Goal: Find specific page/section

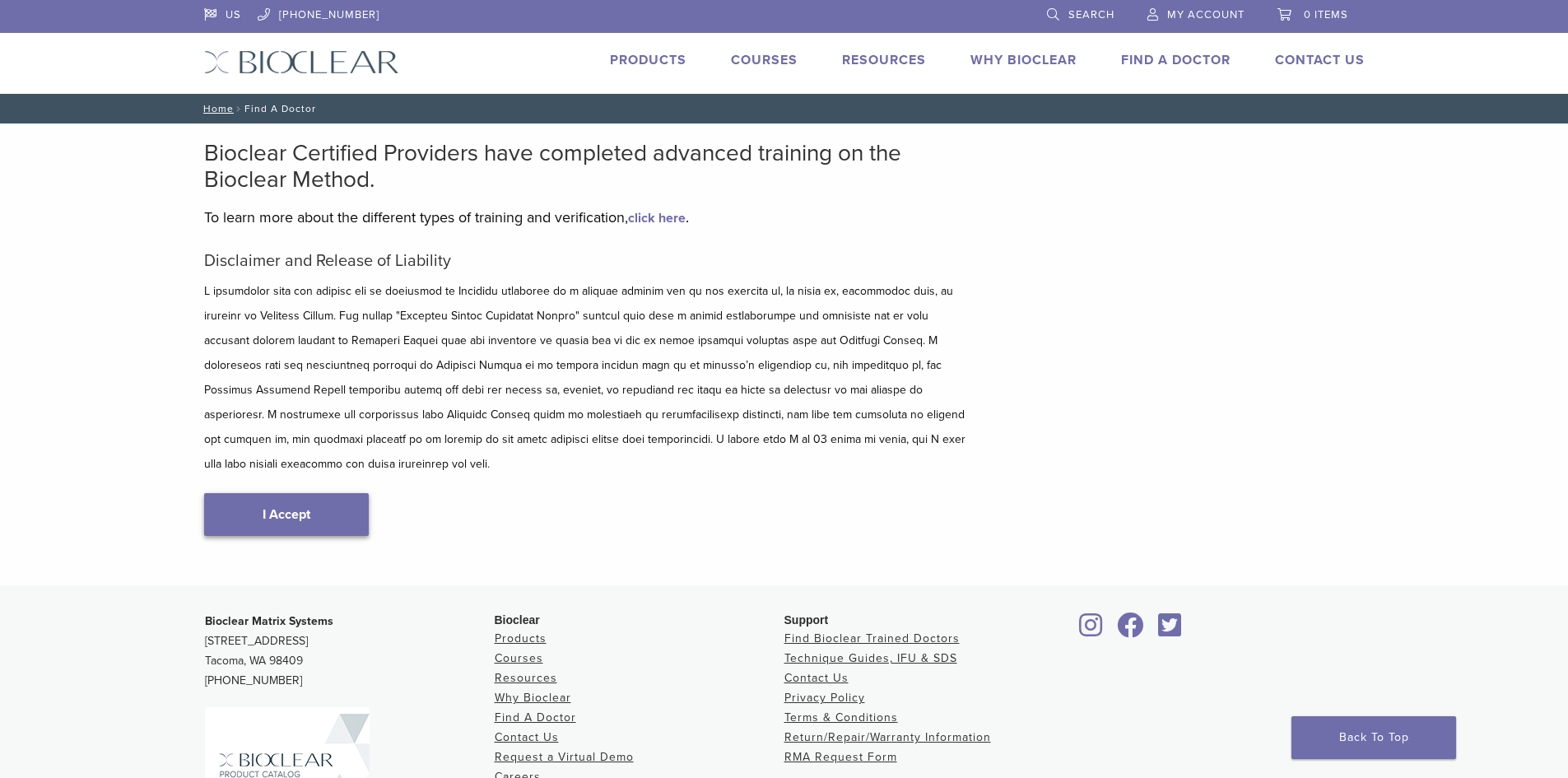
click at [279, 495] on link "I Accept" at bounding box center [286, 514] width 165 height 42
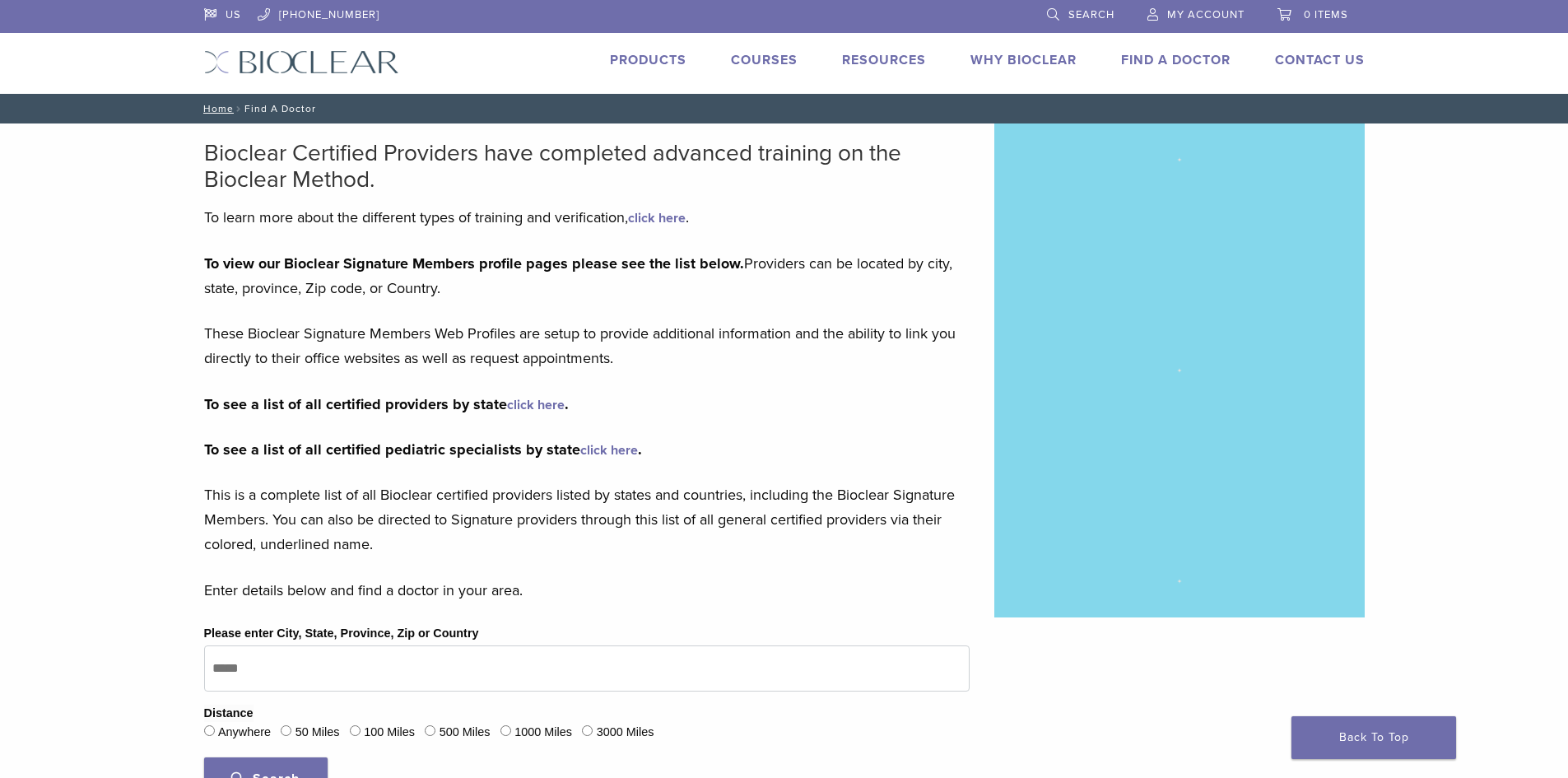
type input "*****"
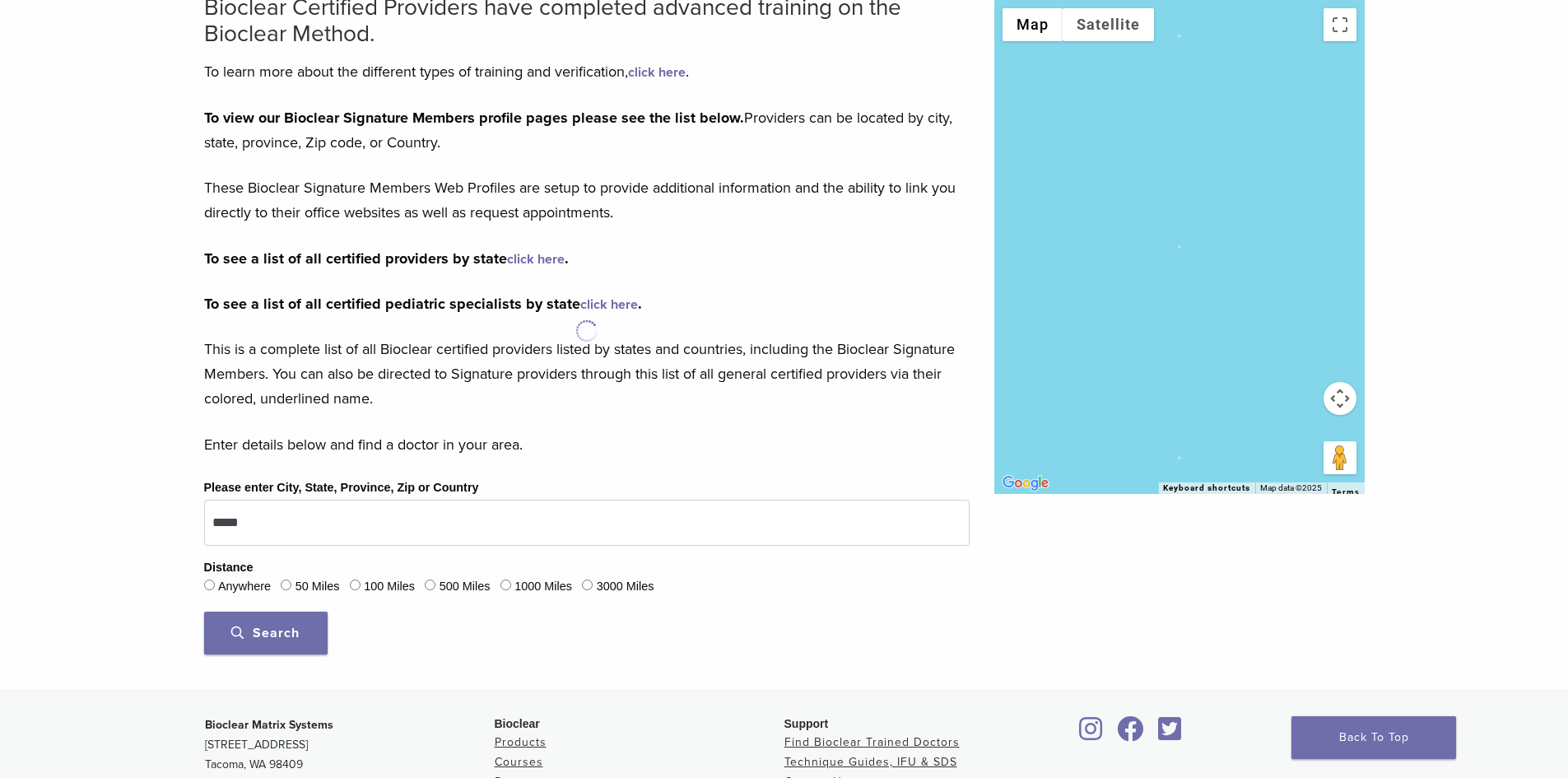
scroll to position [165, 0]
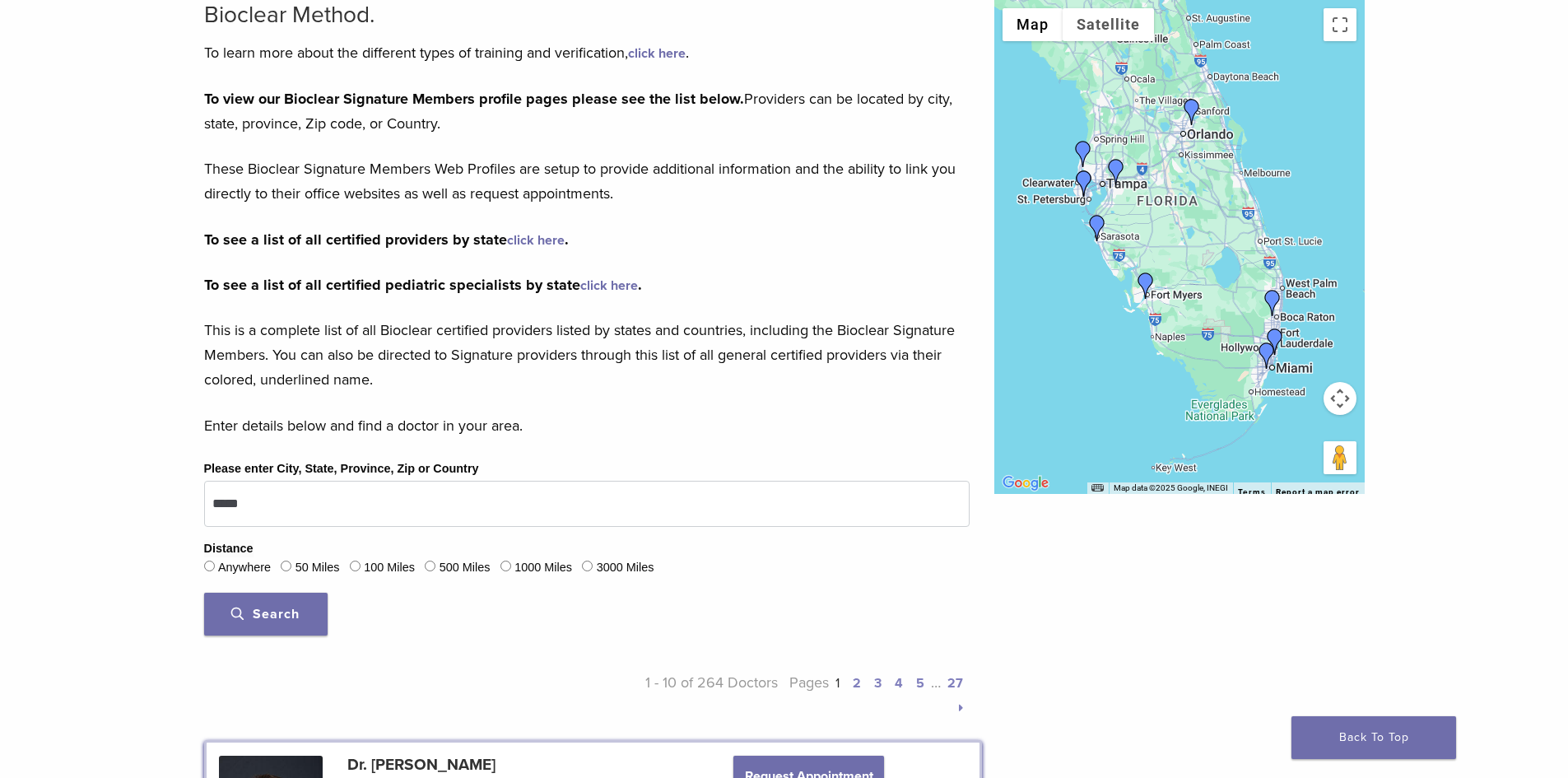
click at [285, 611] on span "Search" at bounding box center [266, 614] width 69 height 16
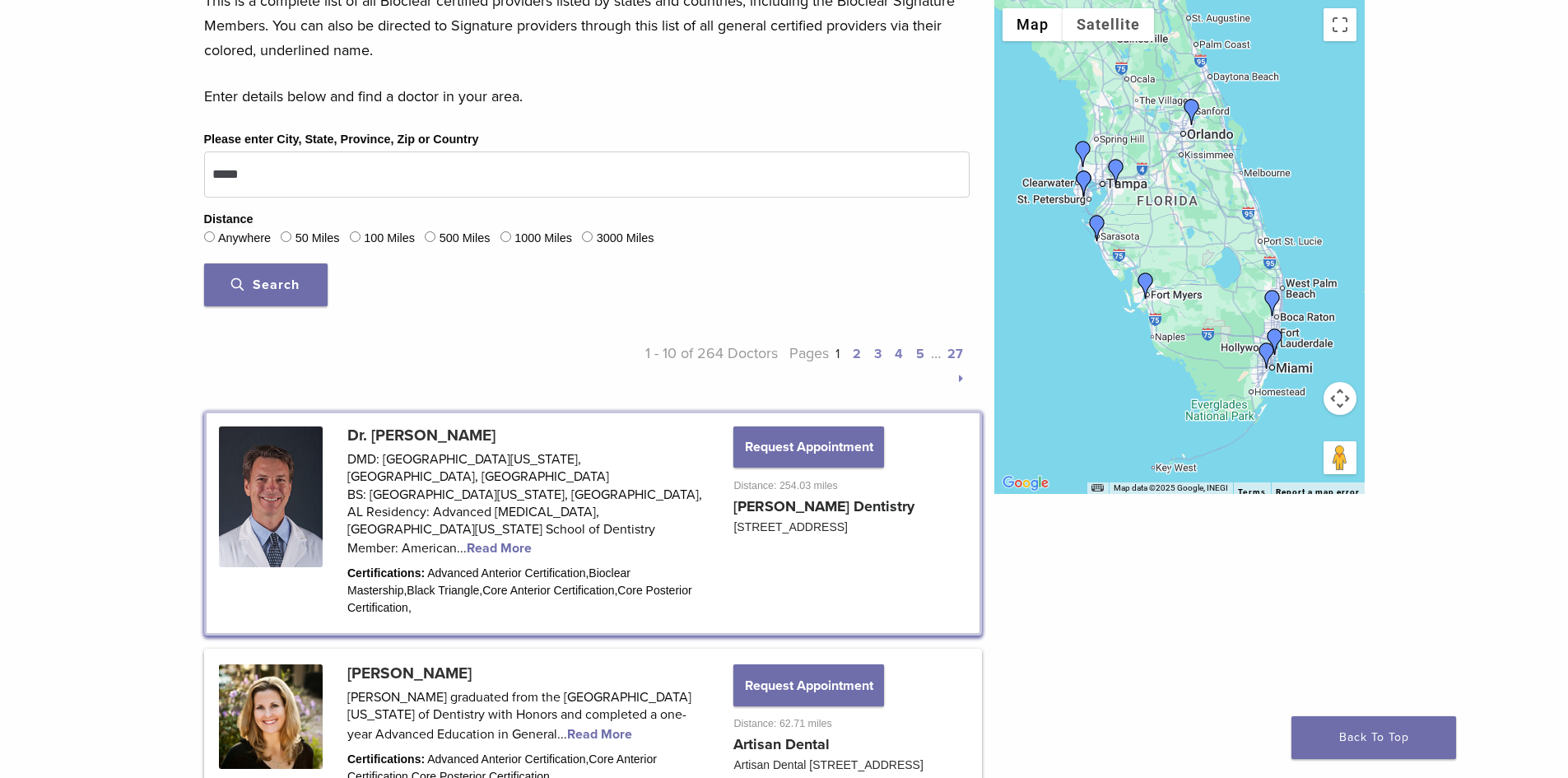
scroll to position [411, 0]
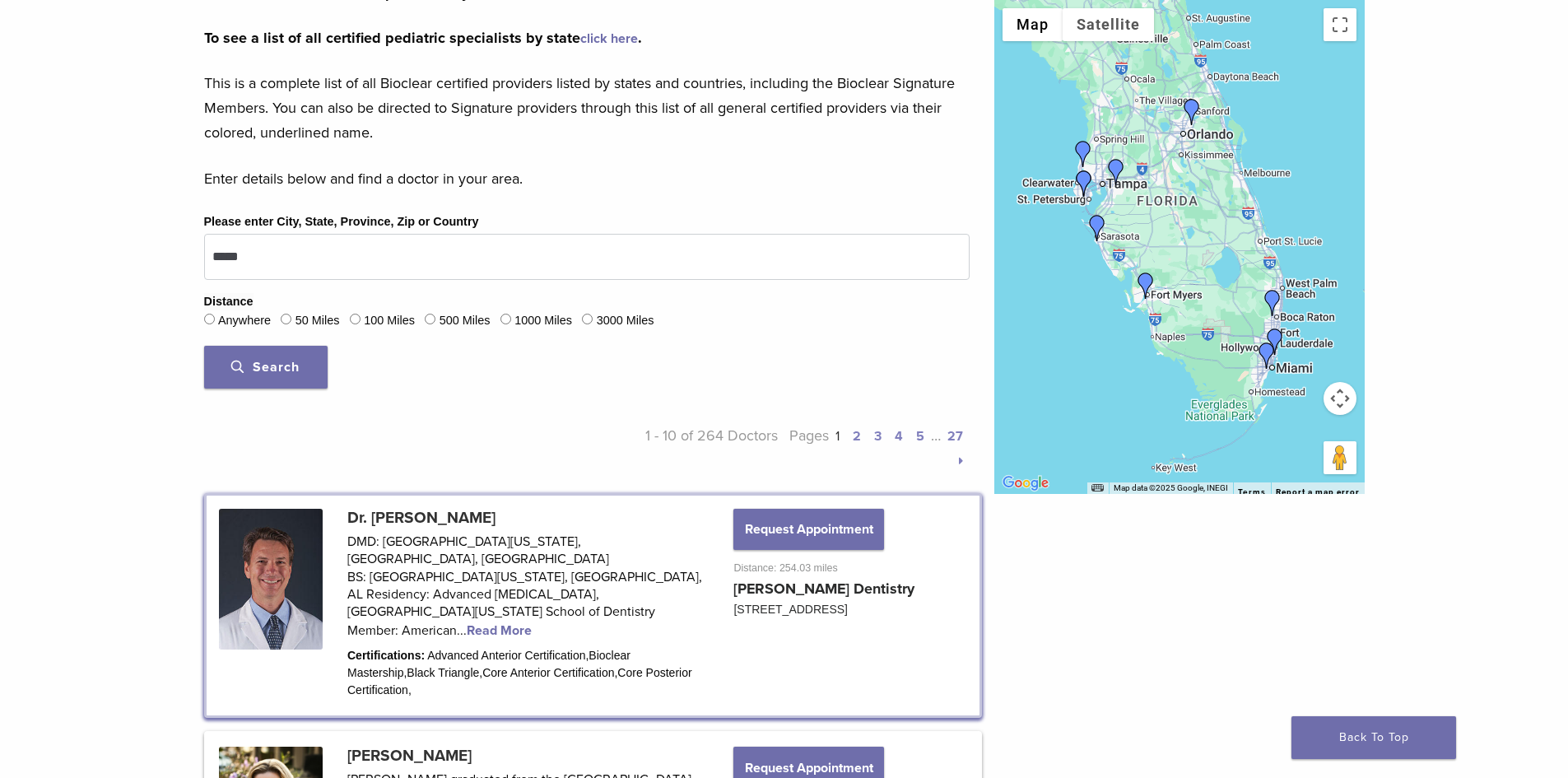
click at [295, 316] on div "50 Miles" at bounding box center [310, 320] width 59 height 21
click at [282, 320] on fieldset "Distance Anywhere 50 Miles 100 Miles 500 Miles 1000 Miles 3000 Miles" at bounding box center [586, 313] width 766 height 40
click at [291, 365] on span "Search" at bounding box center [266, 367] width 69 height 16
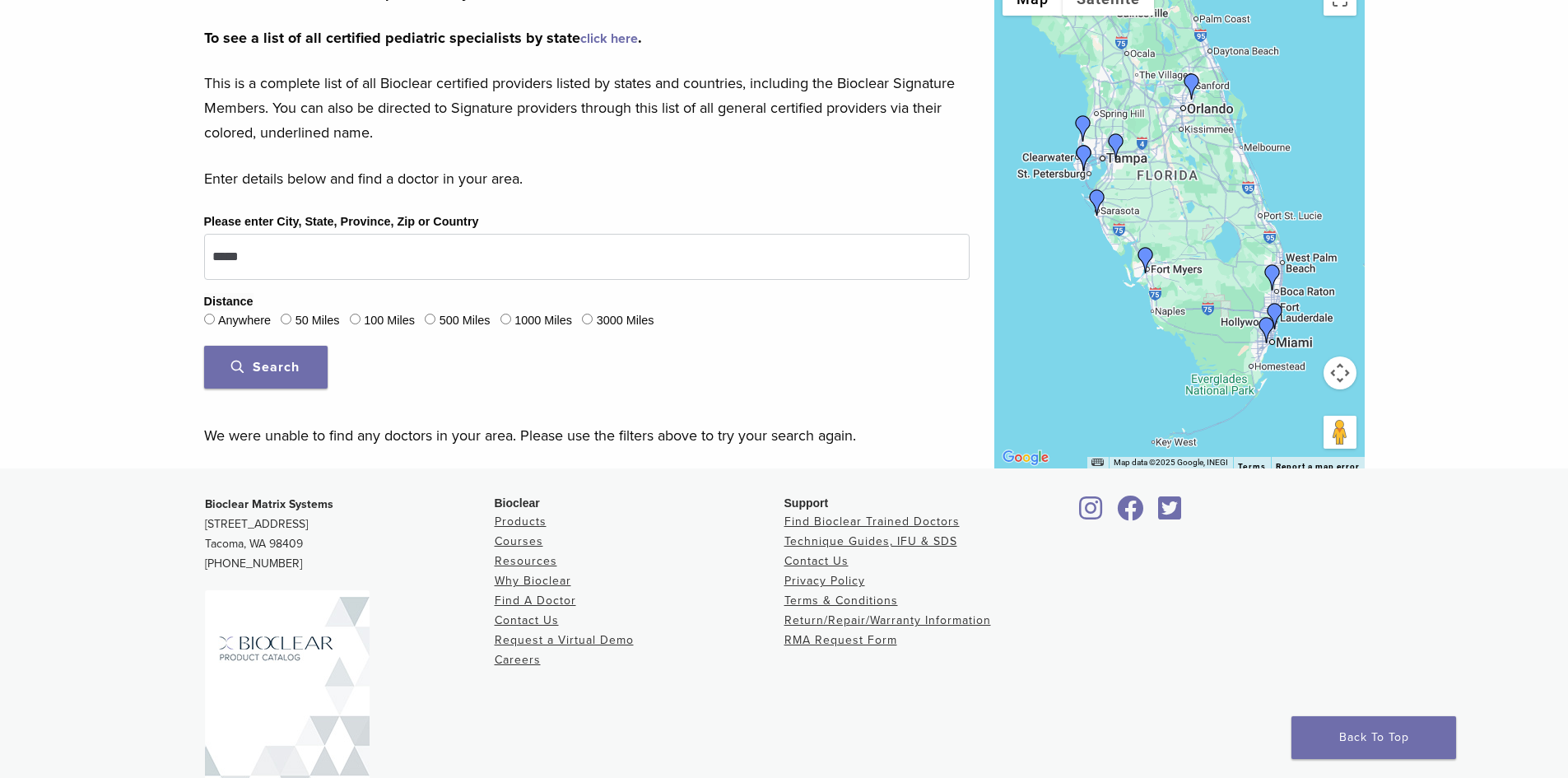
click at [315, 355] on button "Search" at bounding box center [266, 367] width 124 height 42
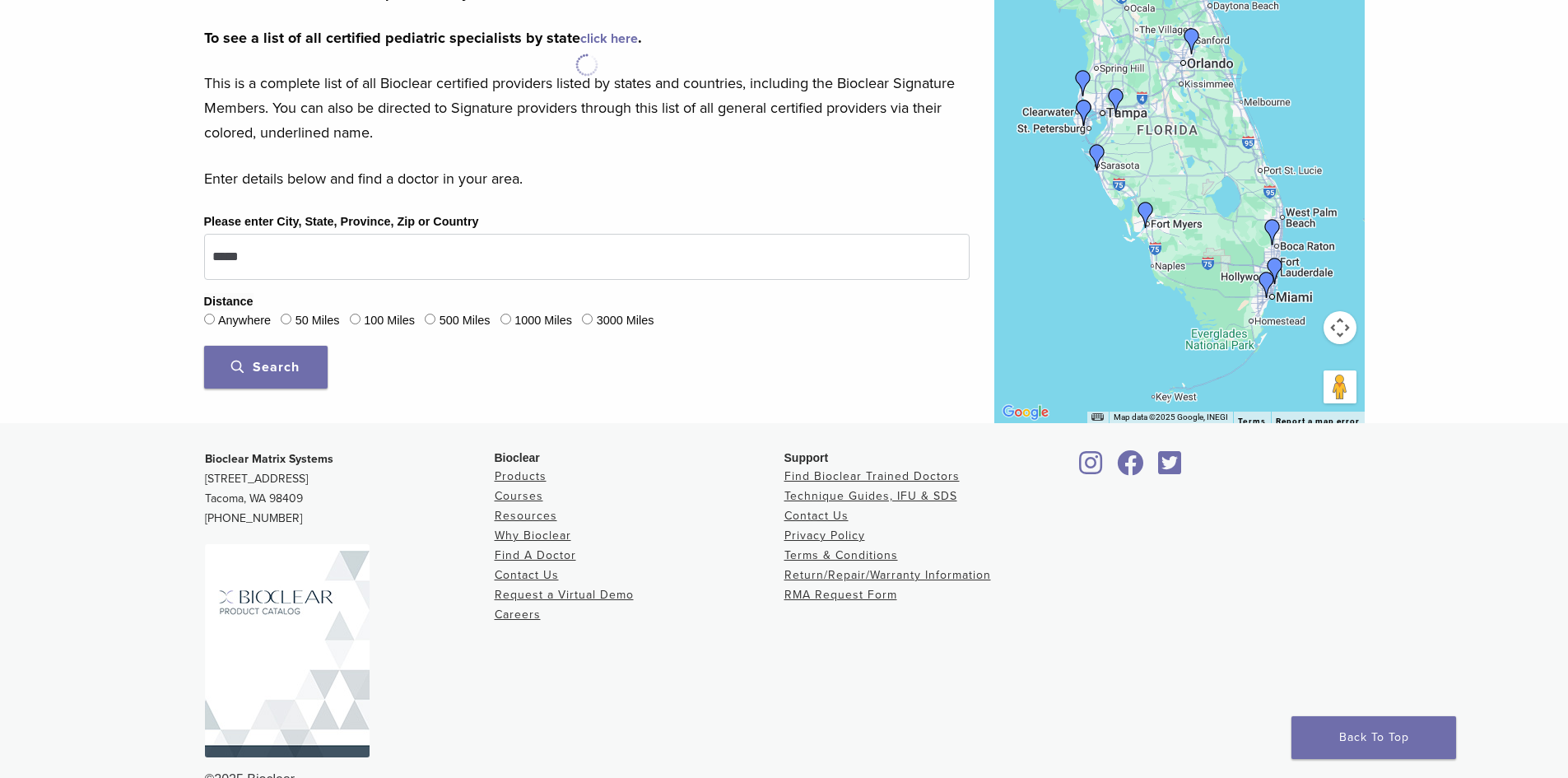
click at [309, 359] on button "Search" at bounding box center [266, 367] width 124 height 42
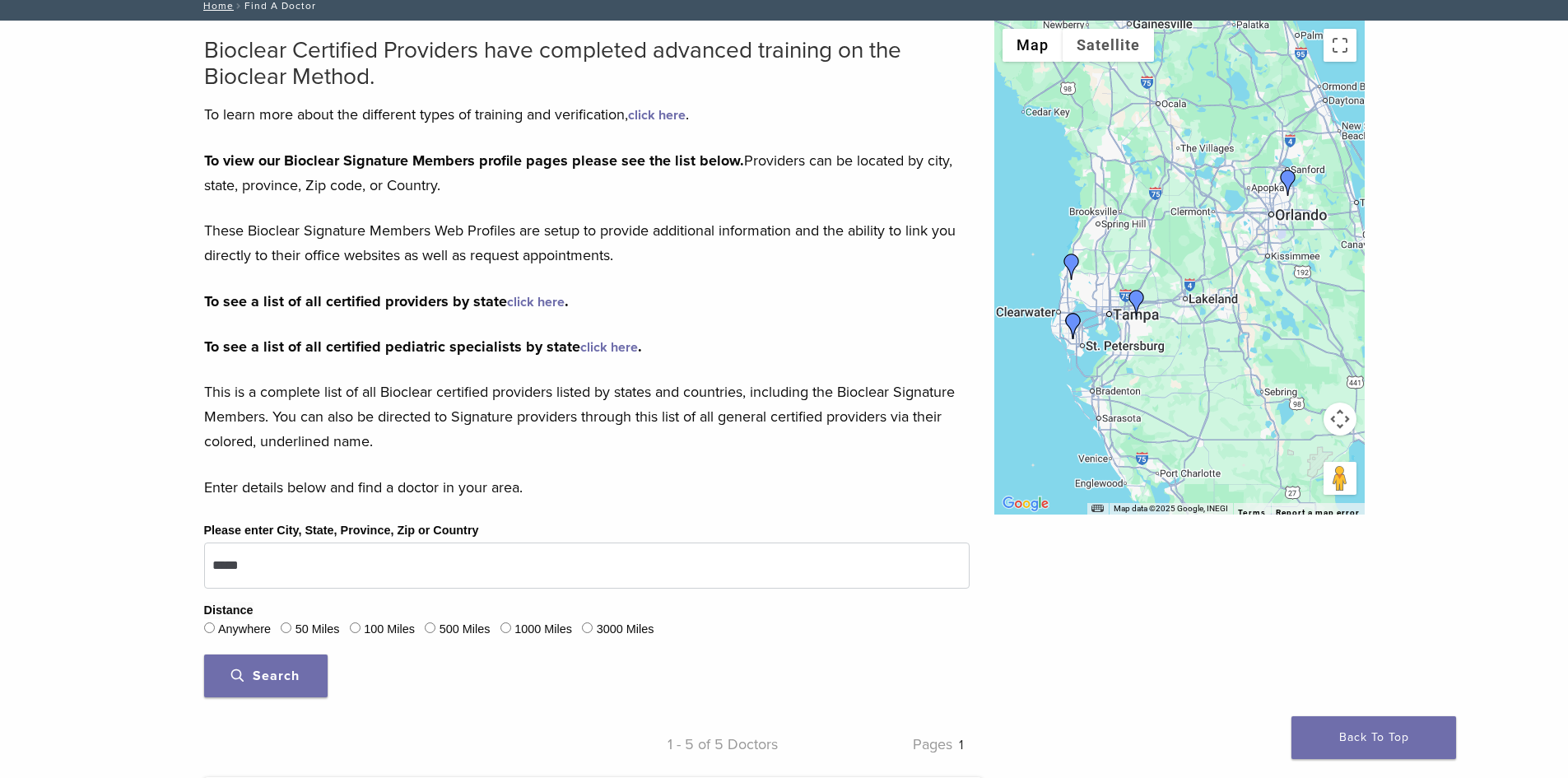
scroll to position [0, 0]
